Goal: Go to known website: Access a specific website the user already knows

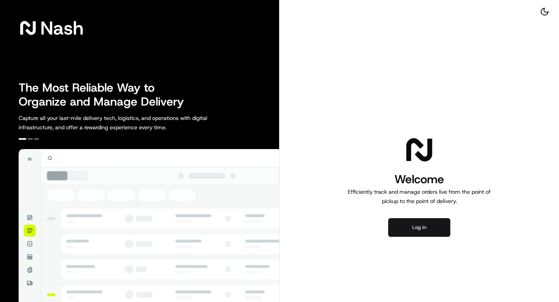
click at [424, 232] on button "Log in" at bounding box center [419, 227] width 62 height 19
